Goal: Task Accomplishment & Management: Complete application form

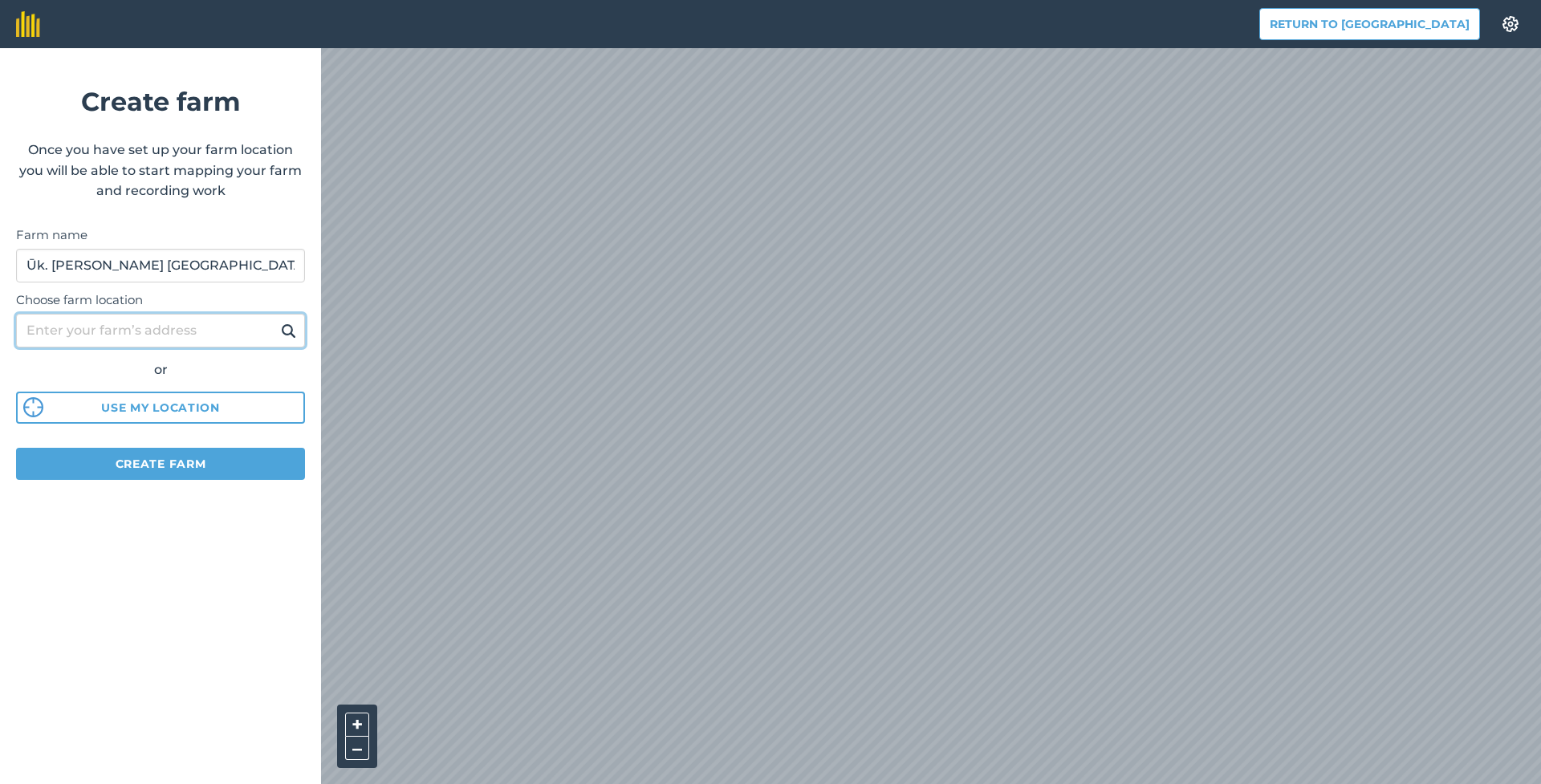
click at [67, 332] on input "Choose farm location" at bounding box center [160, 331] width 289 height 34
paste input "[PERSON_NAME] 14, Mieliūnų k."
click at [136, 463] on button "Create farm" at bounding box center [160, 463] width 289 height 32
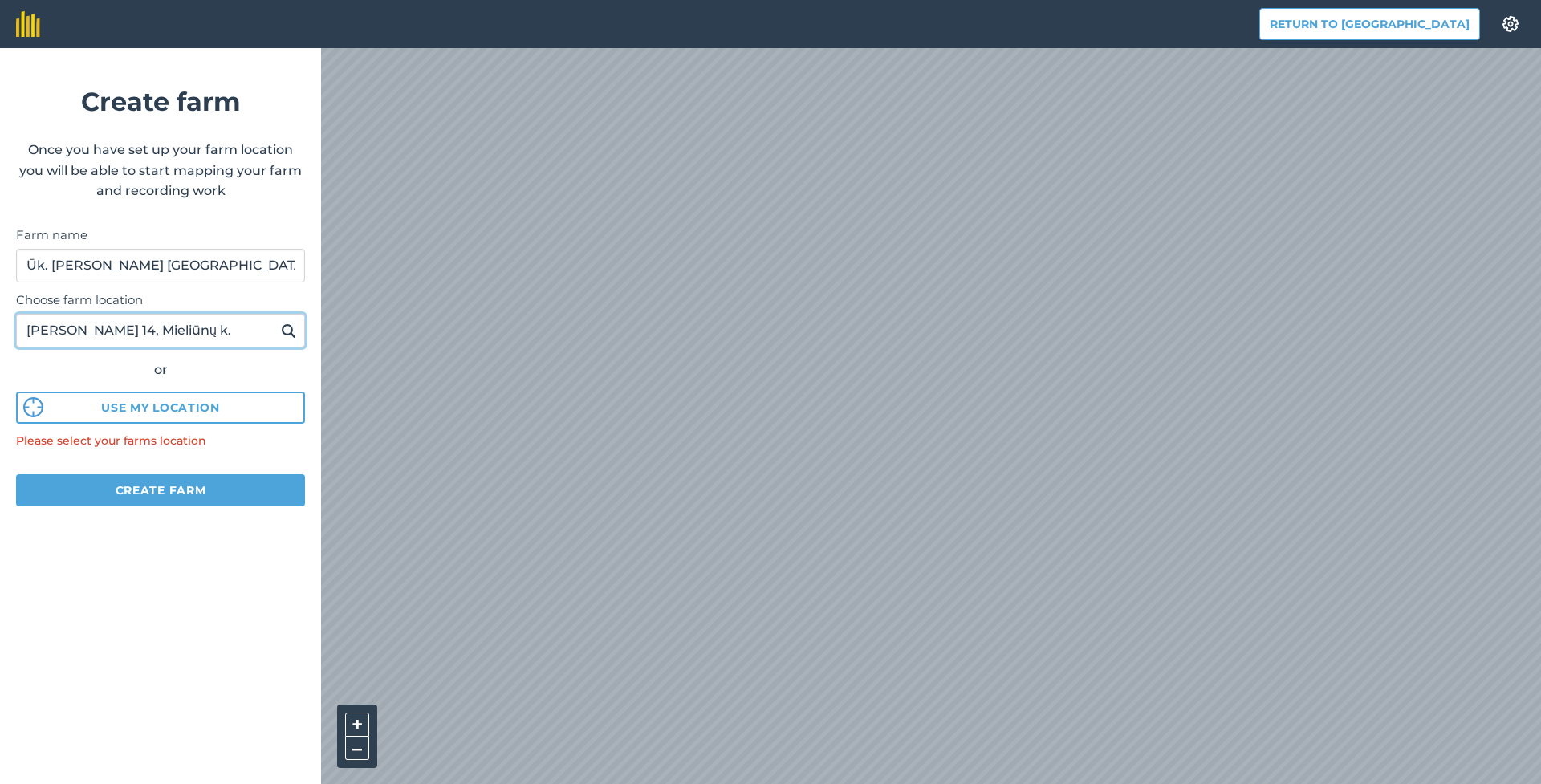
click at [206, 321] on input "[PERSON_NAME] 14, Mieliūnų k." at bounding box center [160, 331] width 289 height 34
click at [288, 332] on img at bounding box center [289, 331] width 15 height 19
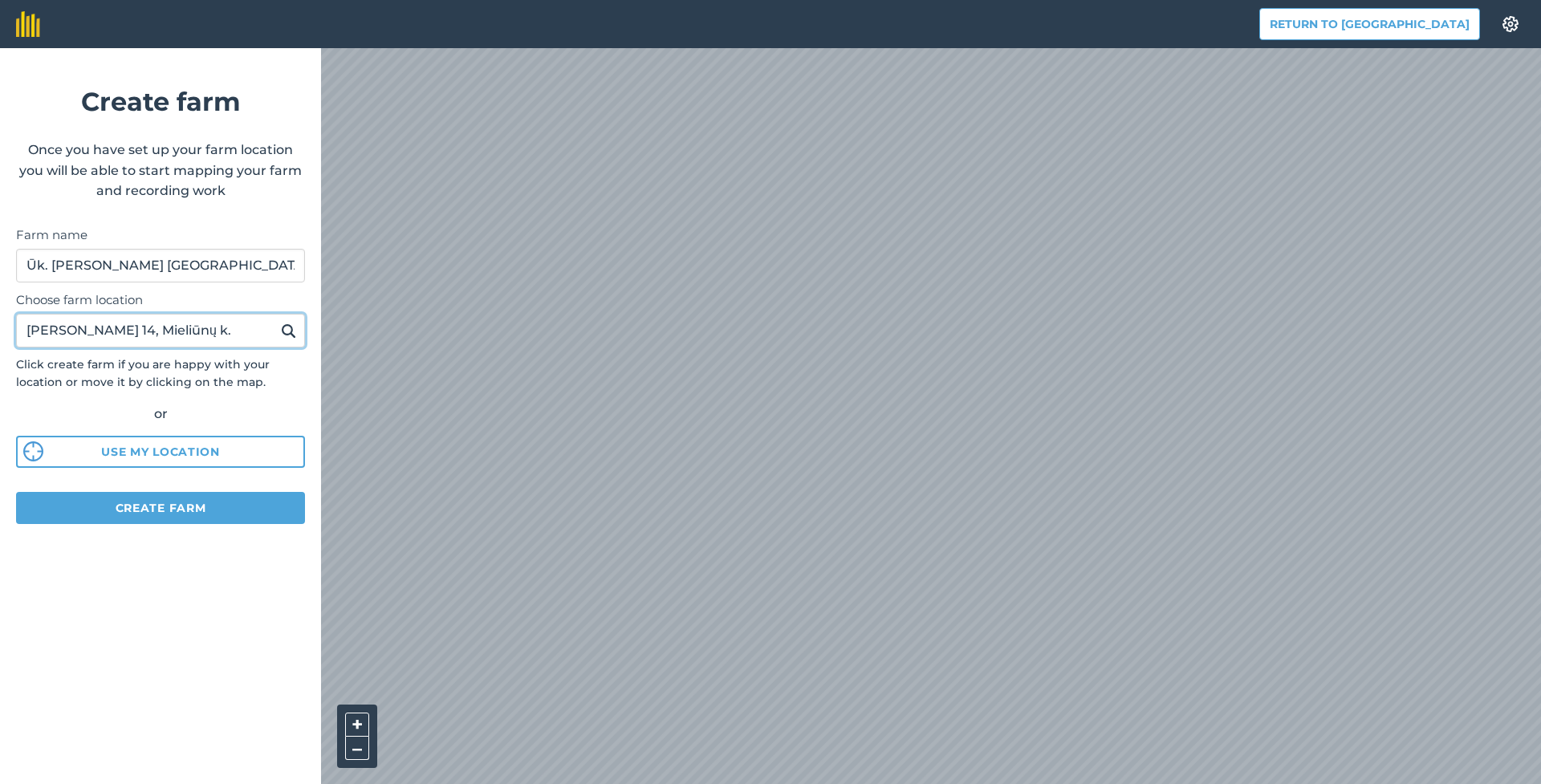
click at [122, 329] on input "[PERSON_NAME] 14, Mieliūnų k." at bounding box center [160, 331] width 289 height 34
click at [289, 330] on button at bounding box center [289, 331] width 24 height 21
click at [100, 328] on input "Gaižiūnai" at bounding box center [160, 331] width 289 height 34
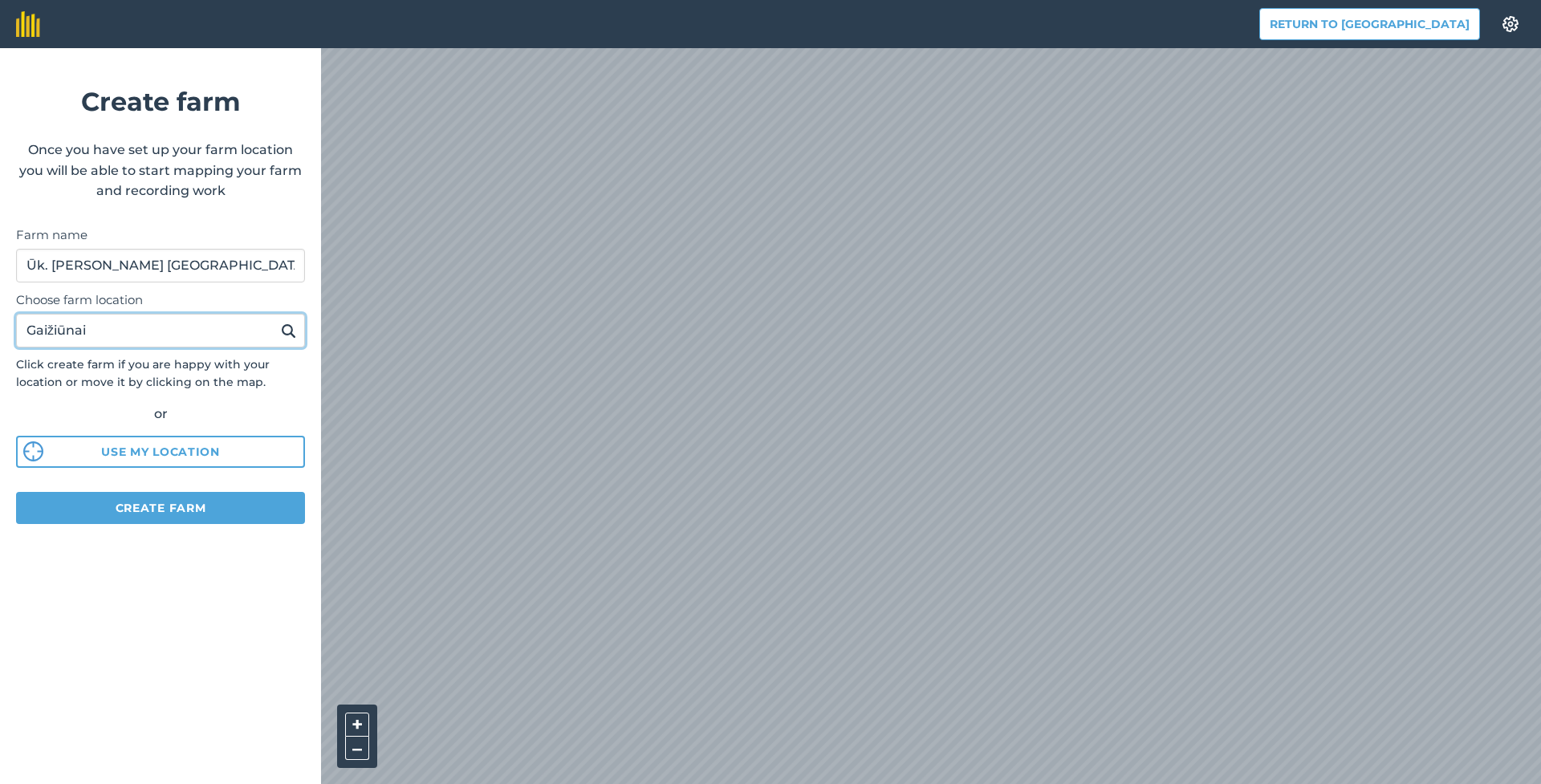
click at [100, 328] on input "Gaižiūnai" at bounding box center [160, 331] width 289 height 34
paste input ", 41292 [GEOGRAPHIC_DATA], [GEOGRAPHIC_DATA]"
type input "[GEOGRAPHIC_DATA], 41292 [GEOGRAPHIC_DATA], [GEOGRAPHIC_DATA]"
click at [288, 330] on img at bounding box center [289, 331] width 15 height 19
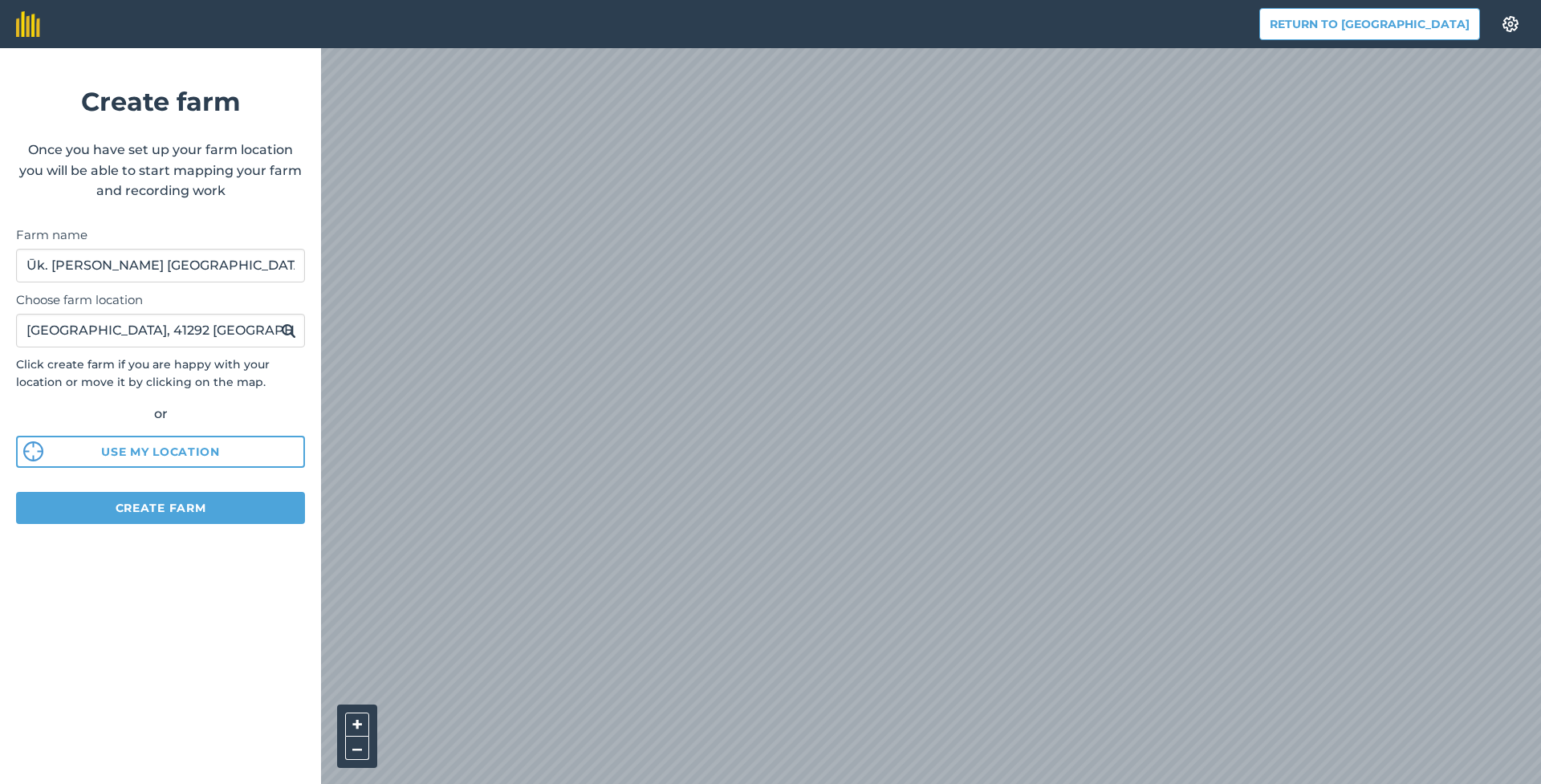
click at [155, 503] on button "Create farm" at bounding box center [160, 508] width 289 height 32
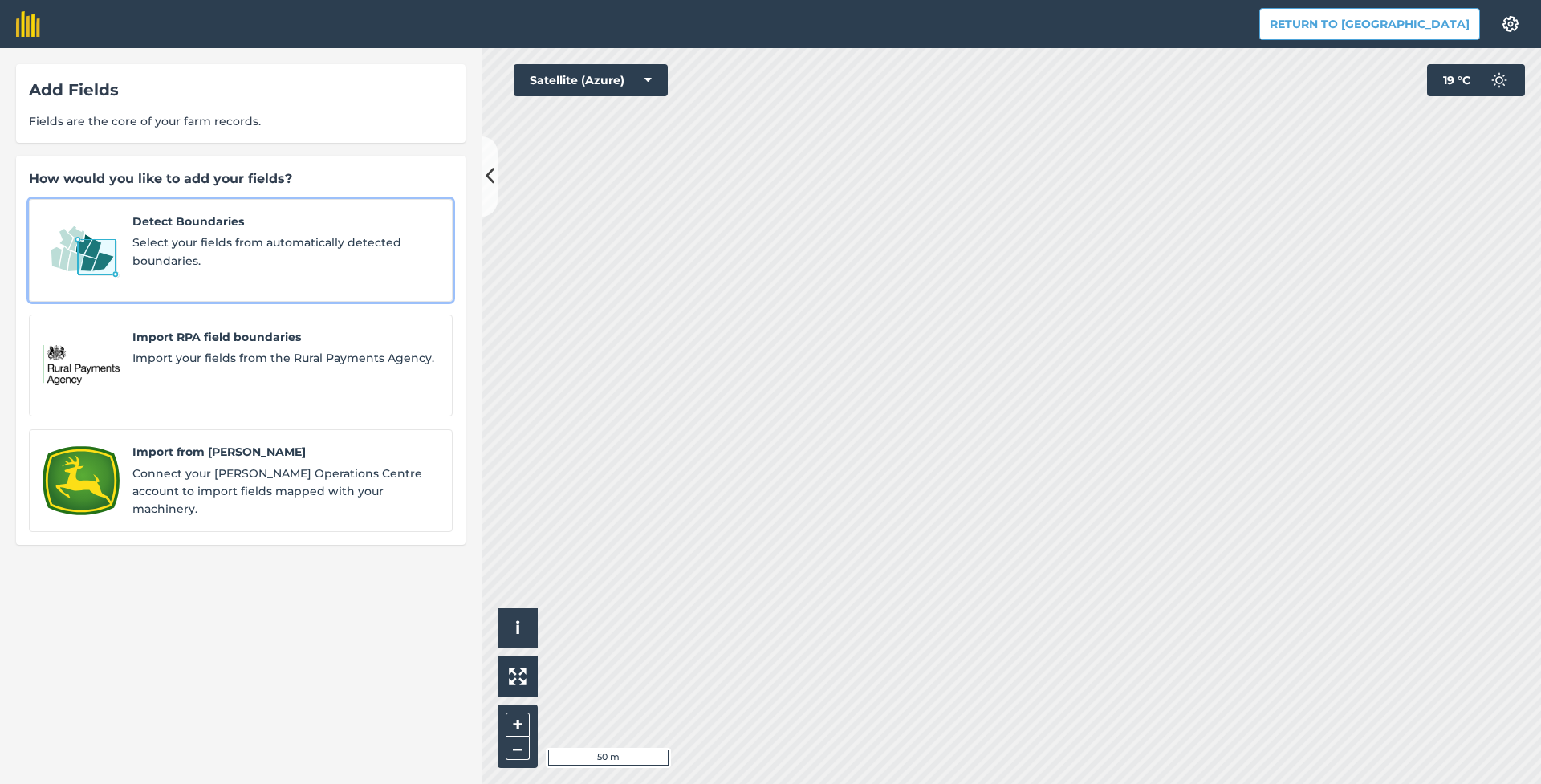
click at [212, 239] on span "Select your fields from automatically detected boundaries." at bounding box center [286, 251] width 307 height 36
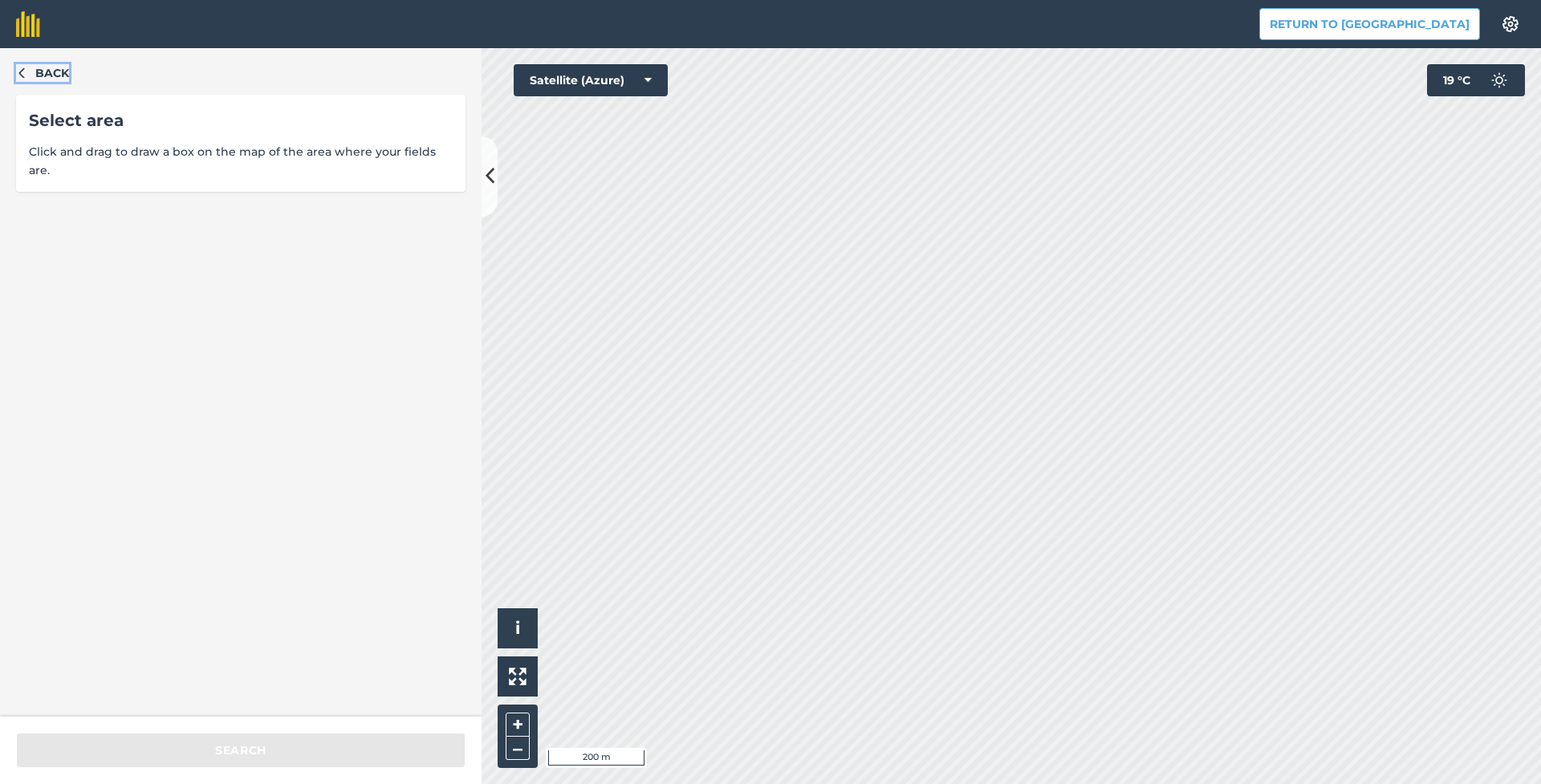
click at [40, 65] on span "Back" at bounding box center [53, 72] width 34 height 18
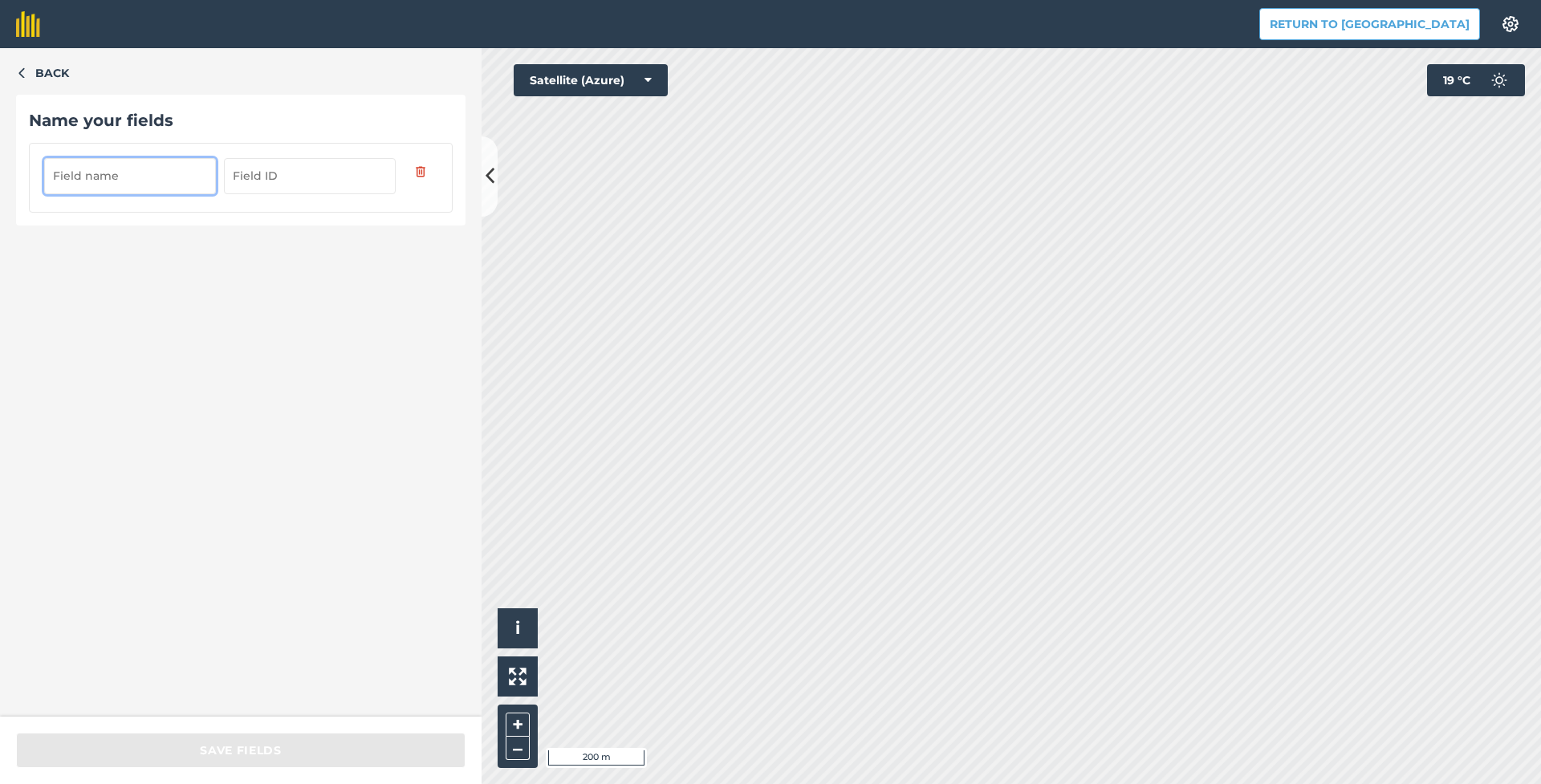
click at [134, 170] on input "text" at bounding box center [130, 176] width 172 height 36
paste input "213542-8685-320355"
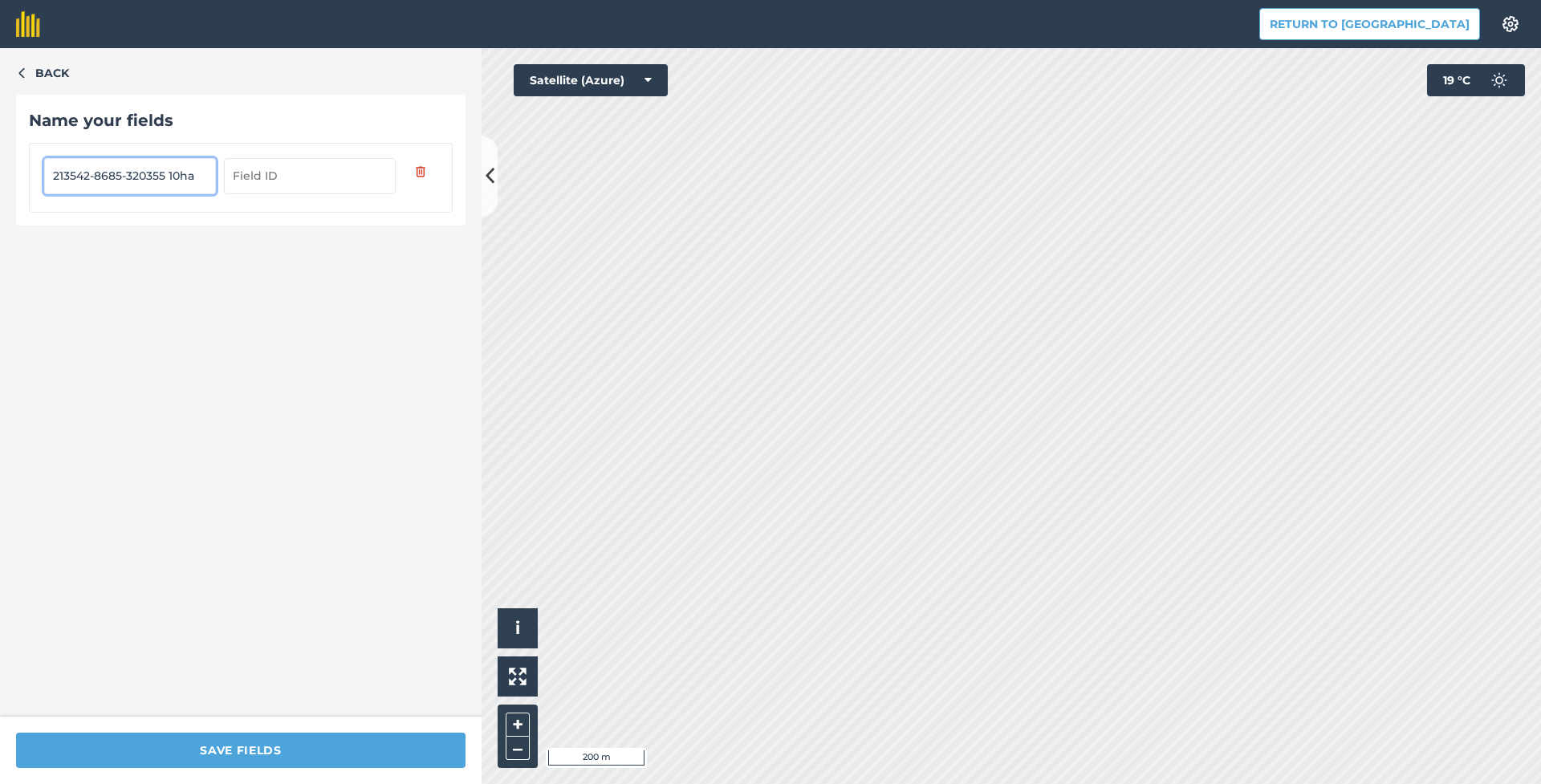
type input "213542-8685-320355 10ha"
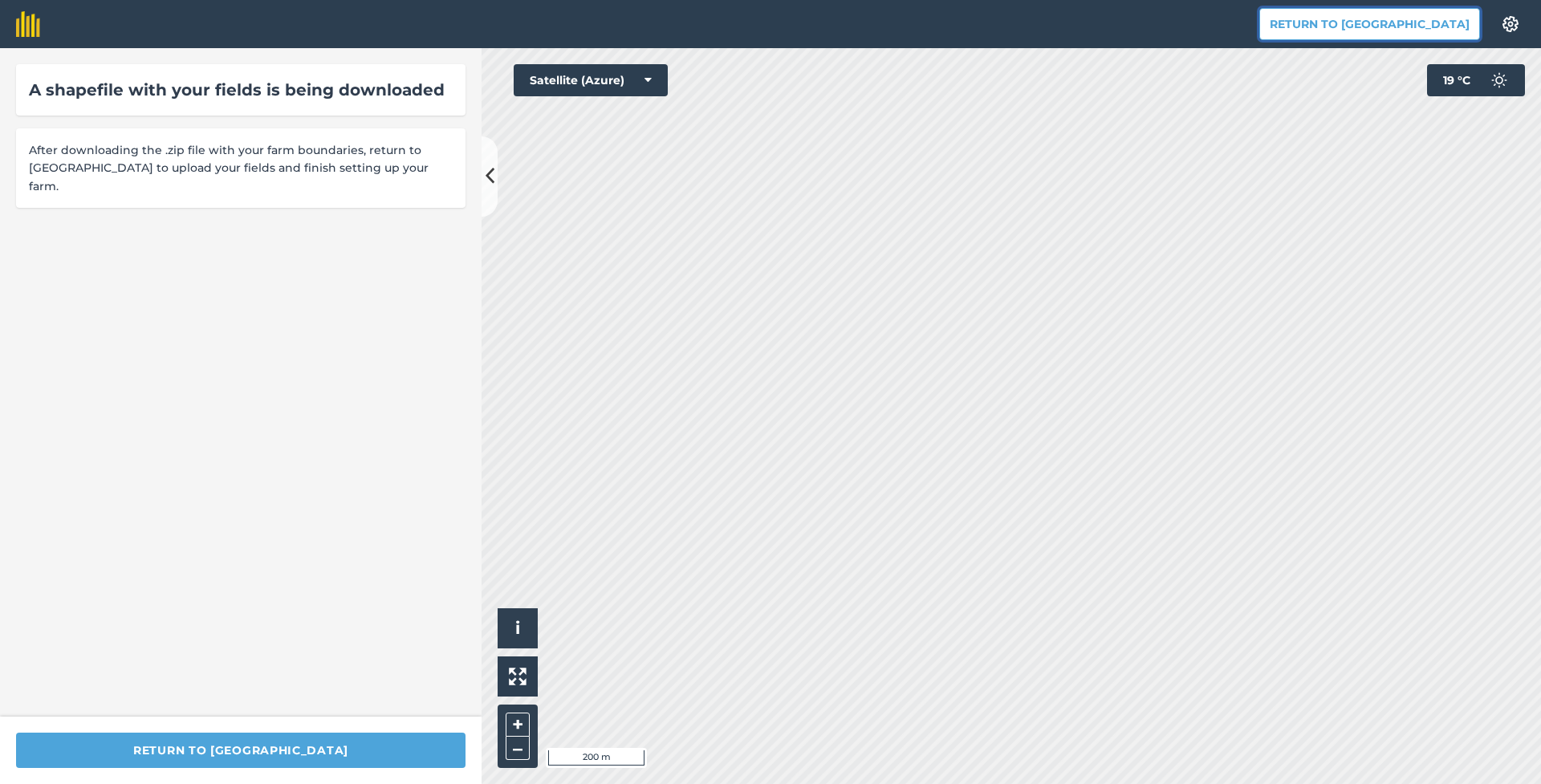
click at [1382, 26] on button "Return to [GEOGRAPHIC_DATA]" at bounding box center [1370, 24] width 221 height 32
